Goal: Task Accomplishment & Management: Manage account settings

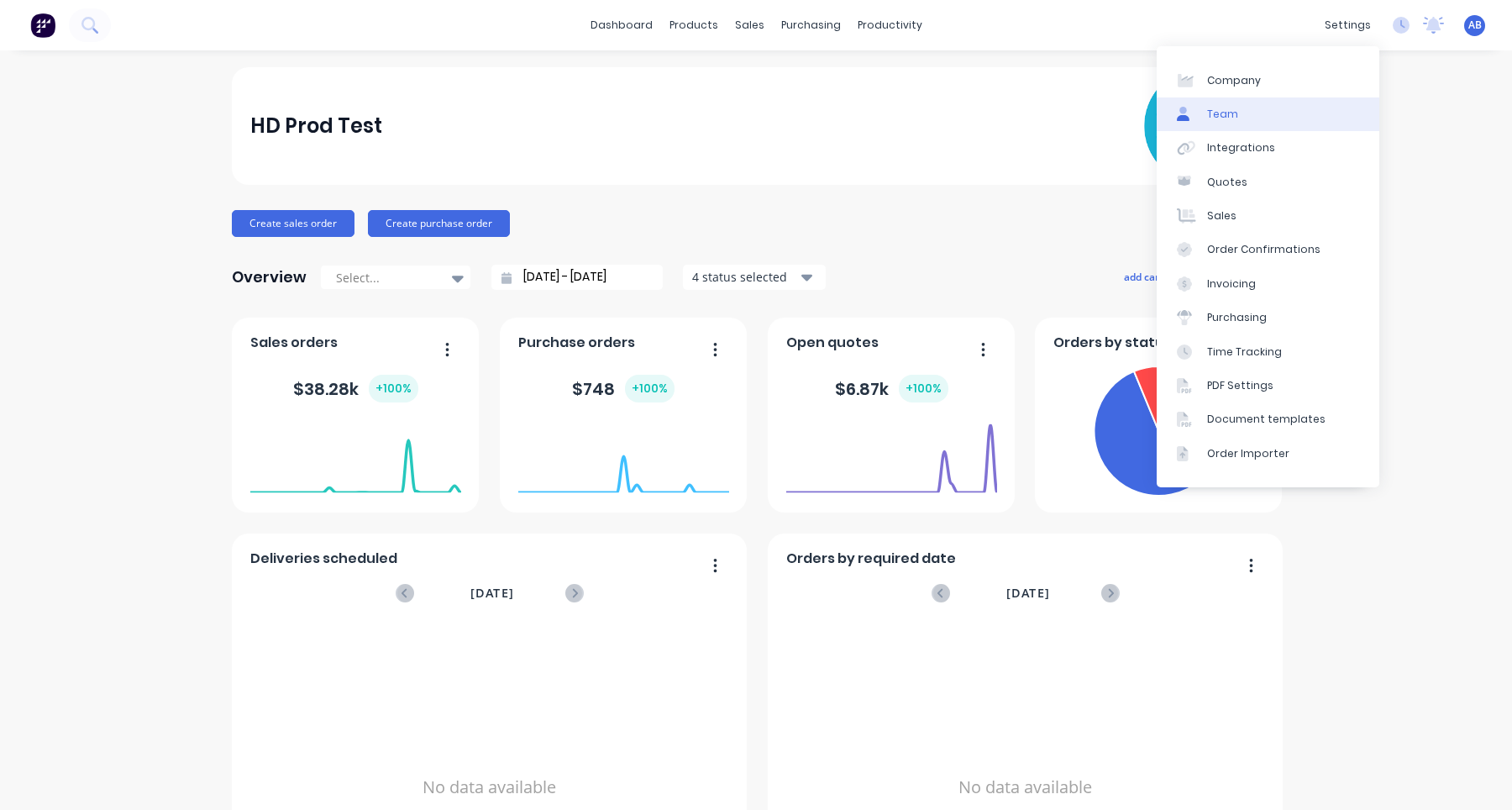
click at [1308, 116] on link "Team" at bounding box center [1268, 114] width 223 height 34
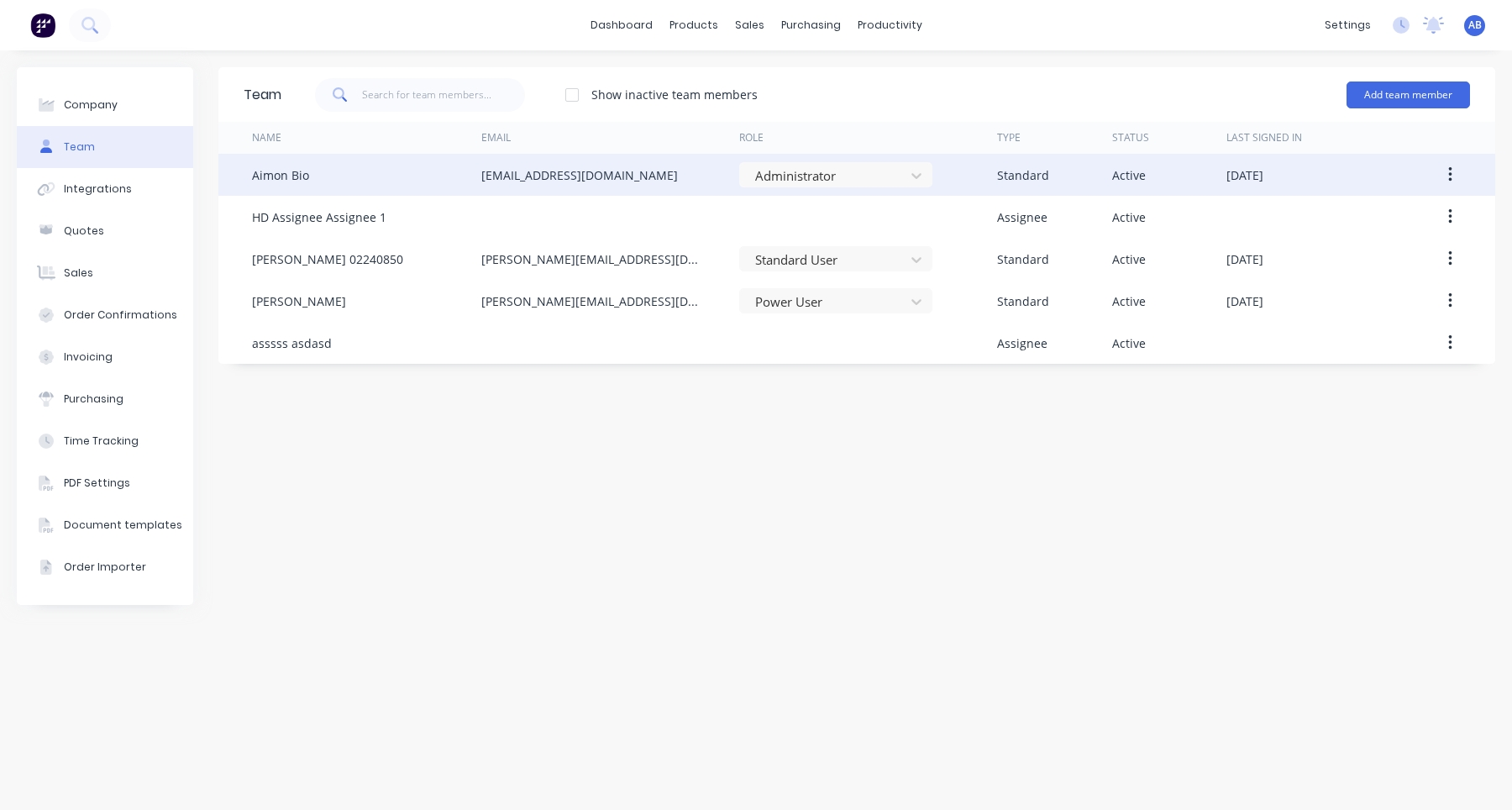
click at [1446, 171] on button "button" at bounding box center [1450, 174] width 40 height 30
click at [1391, 224] on div "Edit" at bounding box center [1390, 218] width 129 height 24
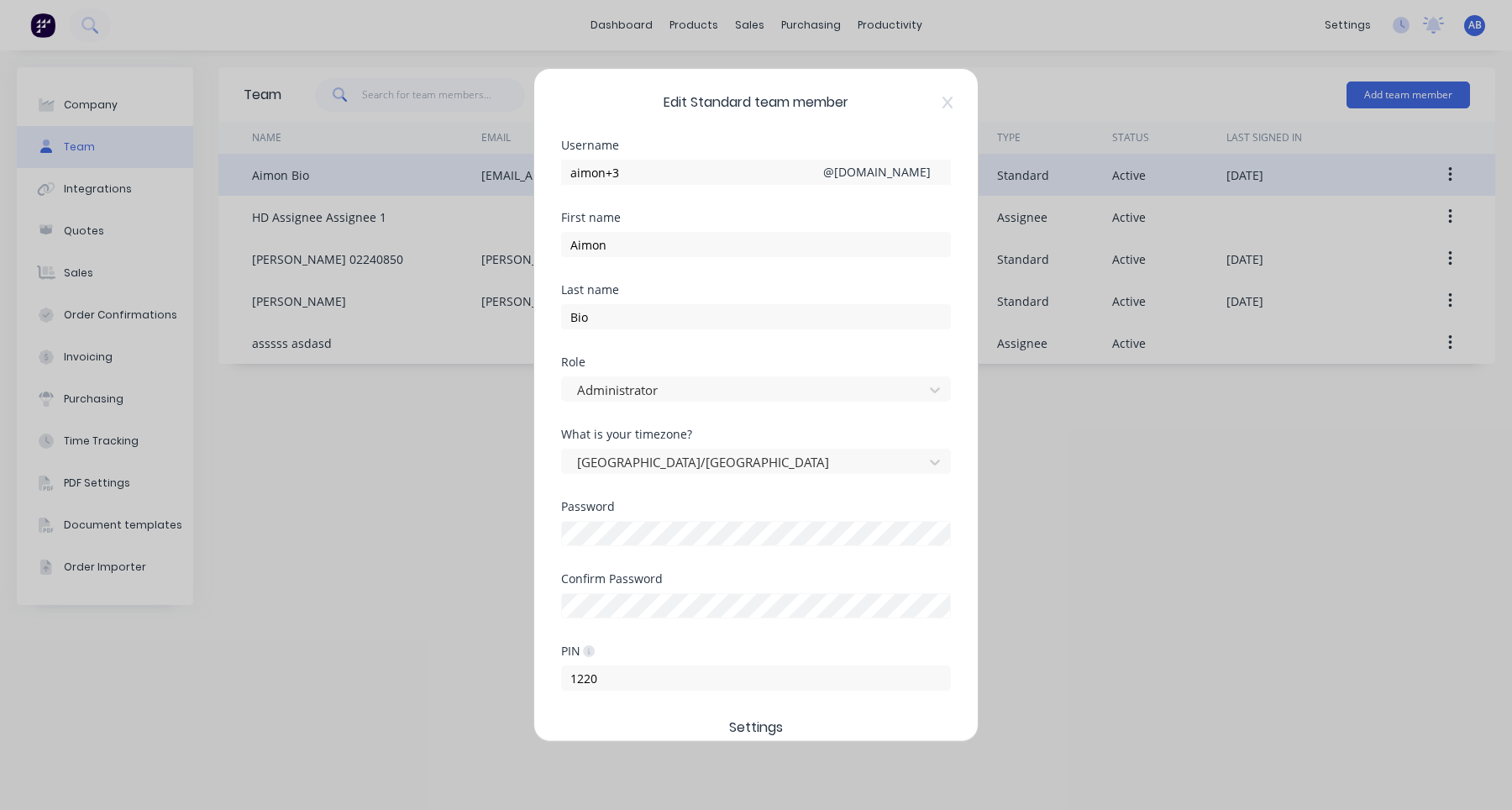
scroll to position [350, 0]
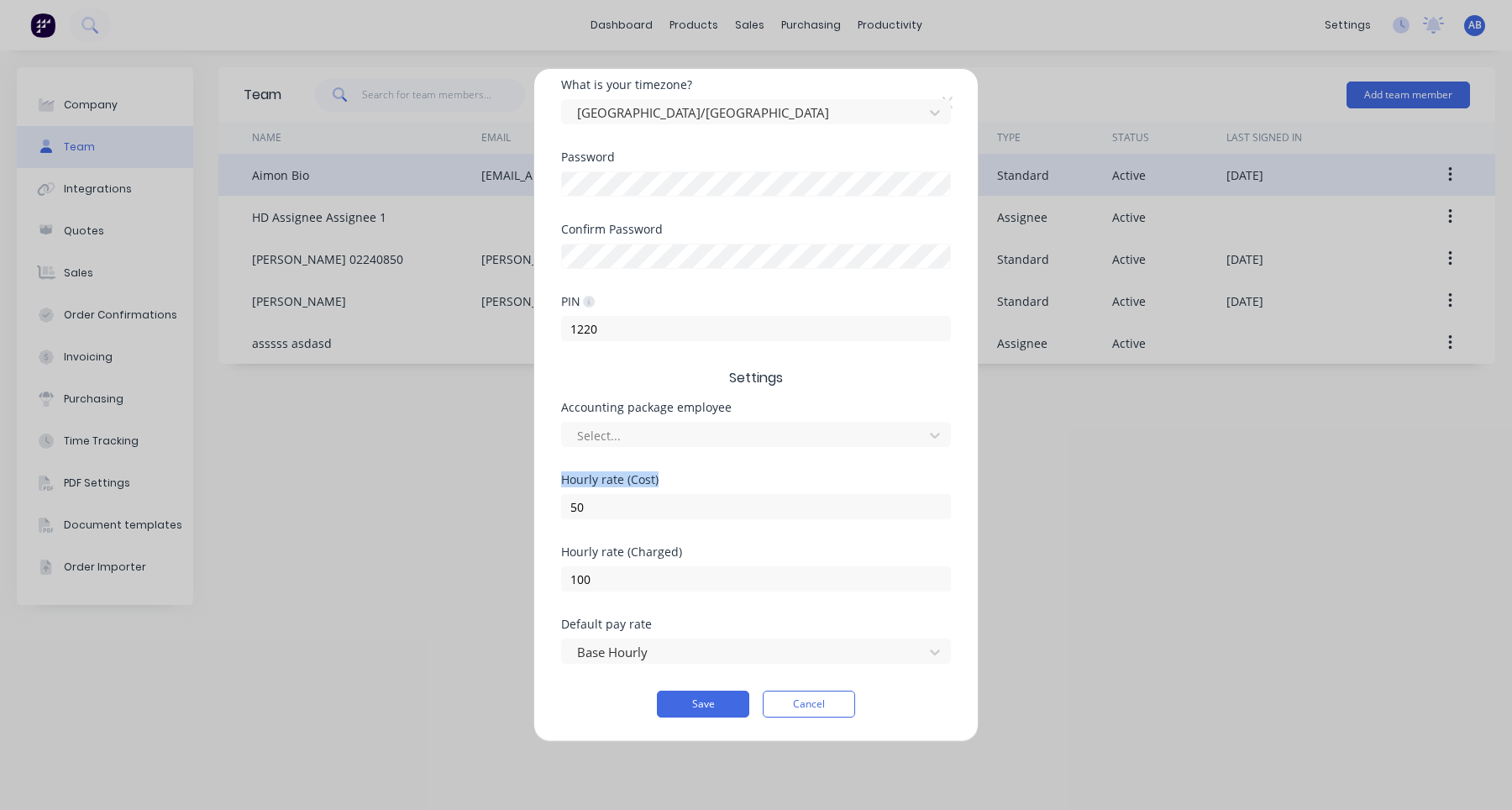
drag, startPoint x: 562, startPoint y: 481, endPoint x: 659, endPoint y: 478, distance: 97.0
click at [659, 478] on div "Hourly rate (Cost)" at bounding box center [756, 480] width 389 height 12
copy div "Hourly rate (Cost)"
